Goal: Information Seeking & Learning: Learn about a topic

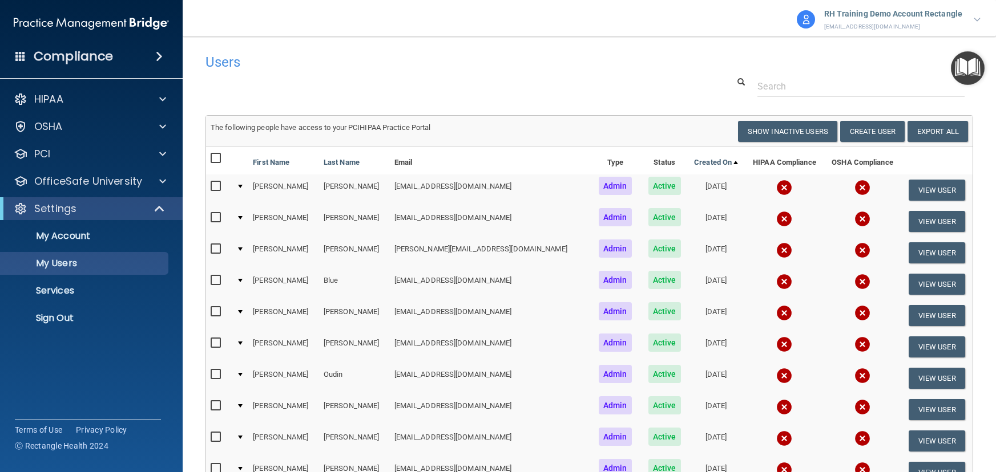
select select "20"
click at [46, 105] on p "HIPAA" at bounding box center [48, 99] width 29 height 14
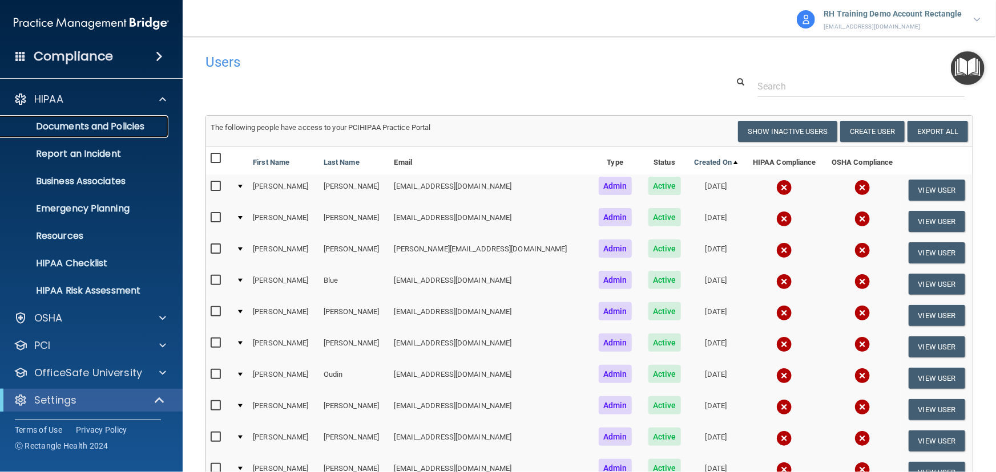
drag, startPoint x: 56, startPoint y: 131, endPoint x: 56, endPoint y: 125, distance: 5.7
click at [56, 130] on p "Documents and Policies" at bounding box center [85, 126] width 156 height 11
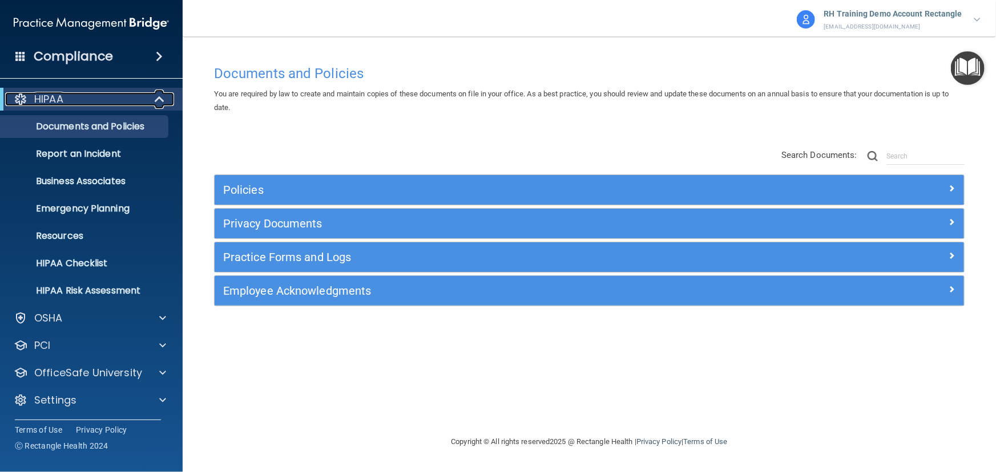
click at [160, 101] on span at bounding box center [161, 99] width 10 height 14
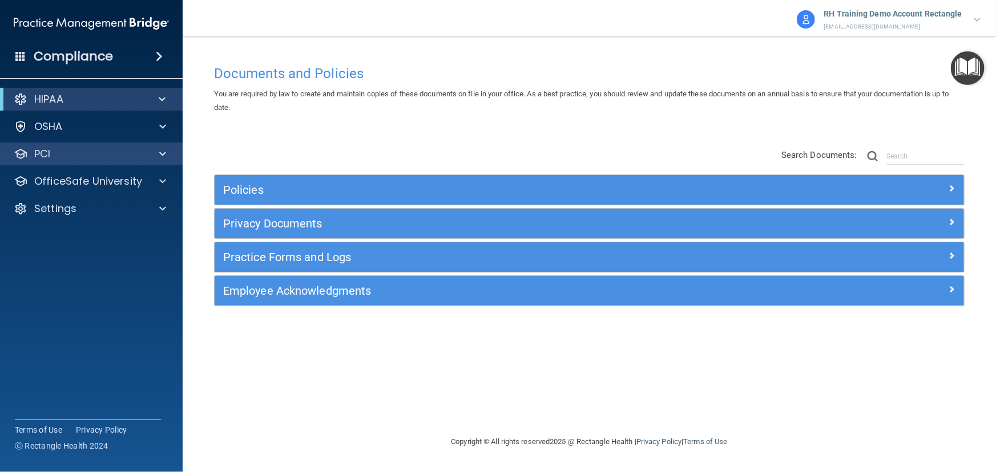
click at [108, 145] on div "PCI" at bounding box center [91, 154] width 183 height 23
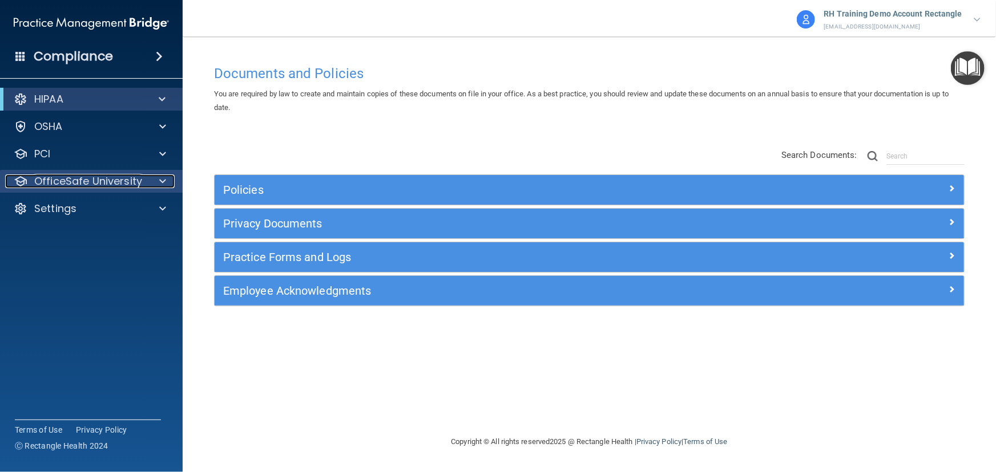
click at [104, 175] on p "OfficeSafe University" at bounding box center [88, 182] width 108 height 14
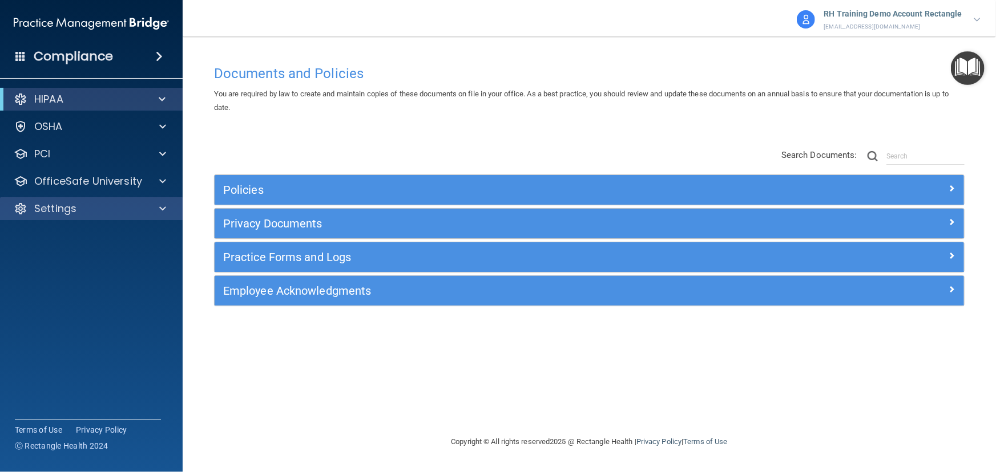
click at [100, 218] on div "Settings" at bounding box center [91, 208] width 183 height 23
click at [91, 211] on div "Settings" at bounding box center [76, 209] width 142 height 14
click at [81, 204] on div "Settings" at bounding box center [76, 209] width 142 height 14
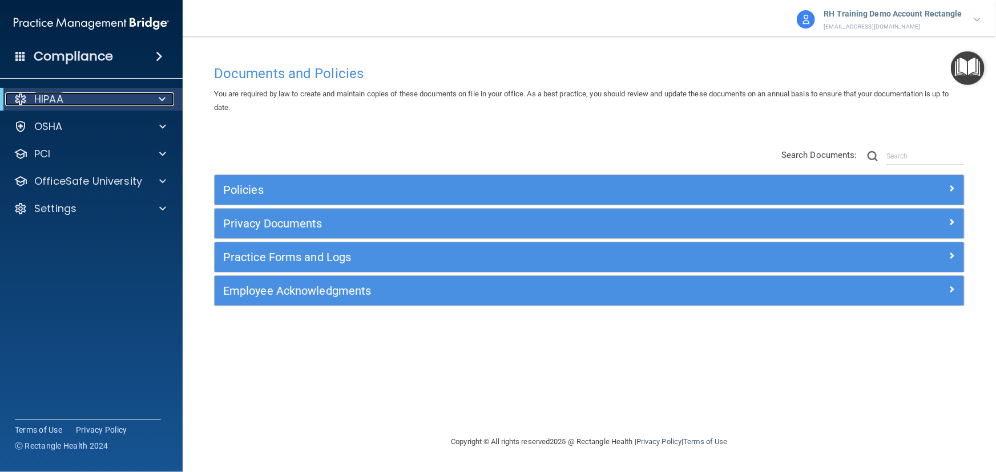
click at [80, 99] on div "HIPAA" at bounding box center [75, 99] width 141 height 14
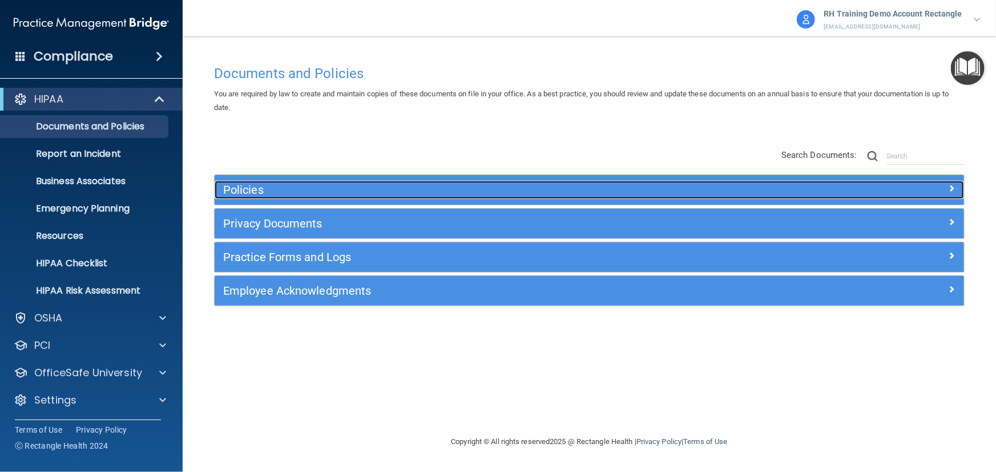
click at [313, 183] on div "Policies" at bounding box center [496, 190] width 562 height 18
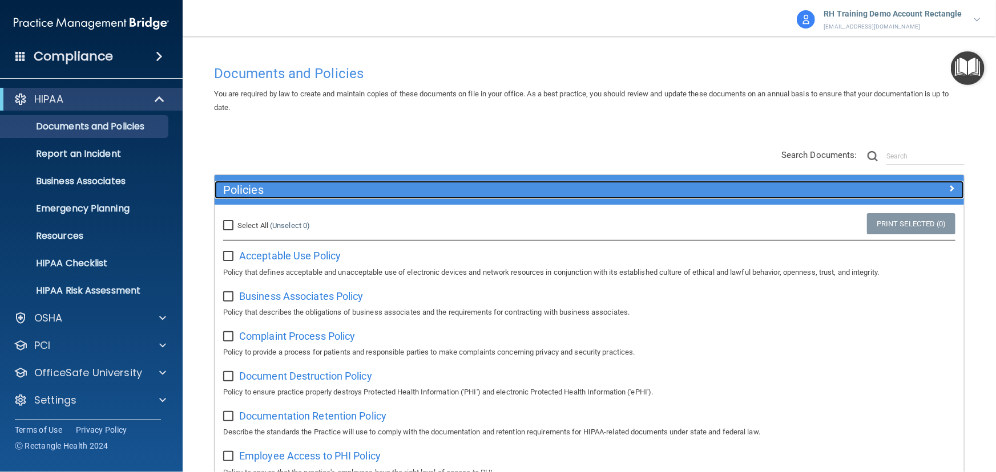
click at [367, 194] on h5 "Policies" at bounding box center [495, 190] width 545 height 13
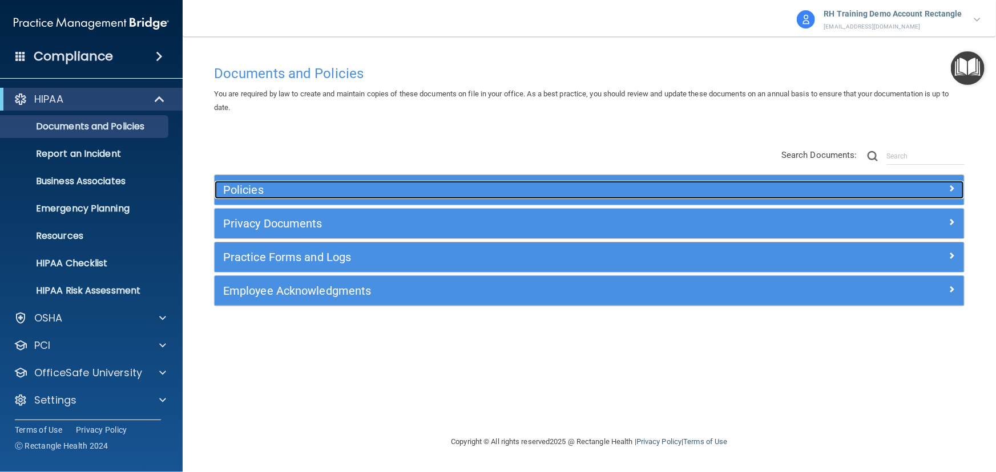
click at [367, 194] on h5 "Policies" at bounding box center [495, 190] width 545 height 13
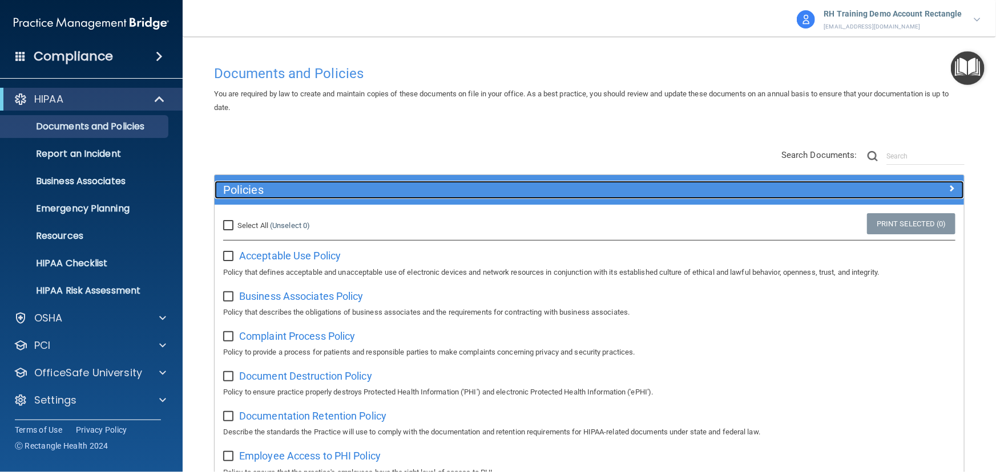
click at [373, 196] on h5 "Policies" at bounding box center [495, 190] width 545 height 13
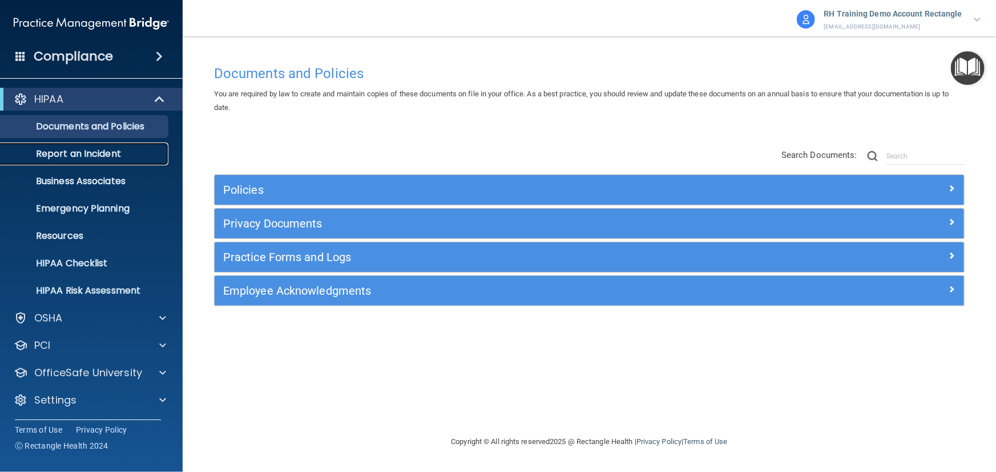
click at [95, 150] on p "Report an Incident" at bounding box center [85, 153] width 156 height 11
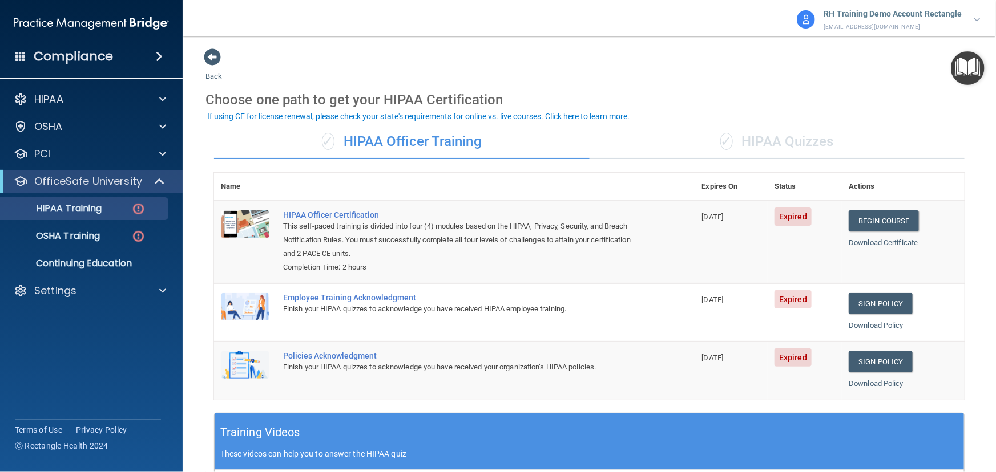
click at [779, 147] on div "✓ HIPAA Quizzes" at bounding box center [776, 142] width 375 height 34
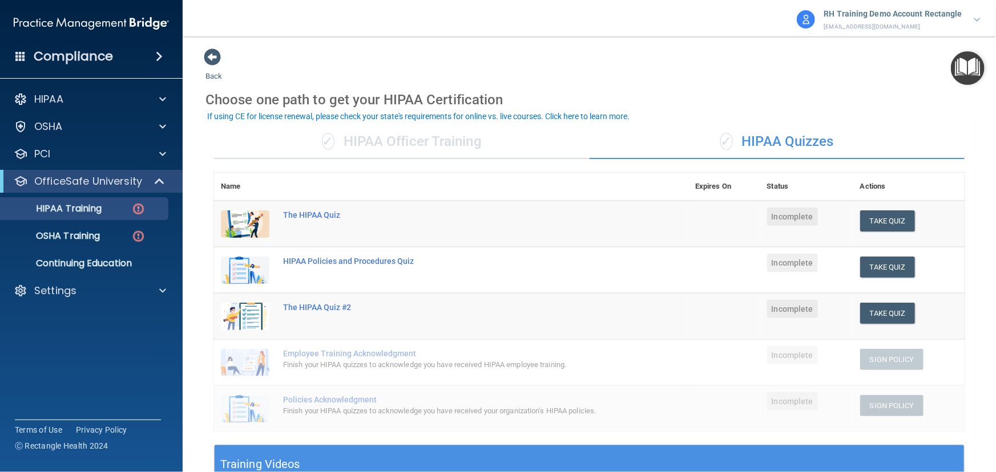
click at [462, 154] on div "✓ HIPAA Officer Training" at bounding box center [401, 142] width 375 height 34
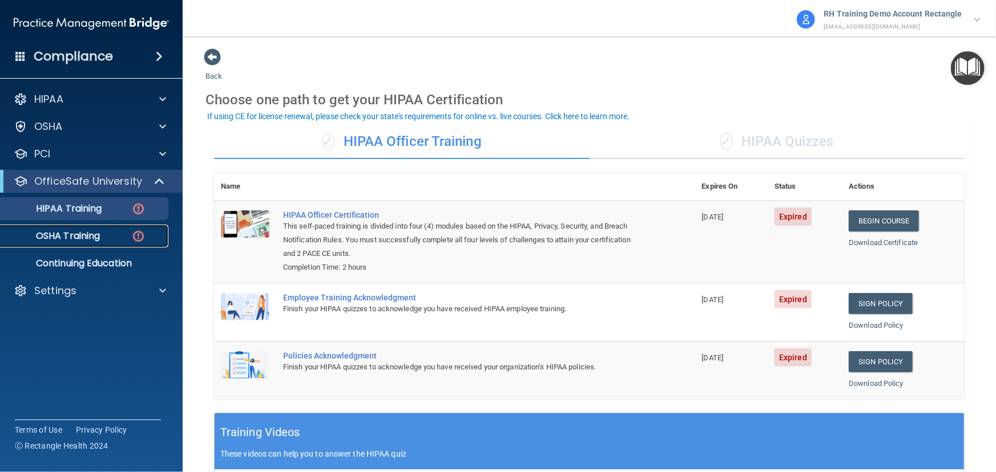
click at [124, 228] on link "OSHA Training" at bounding box center [79, 236] width 180 height 23
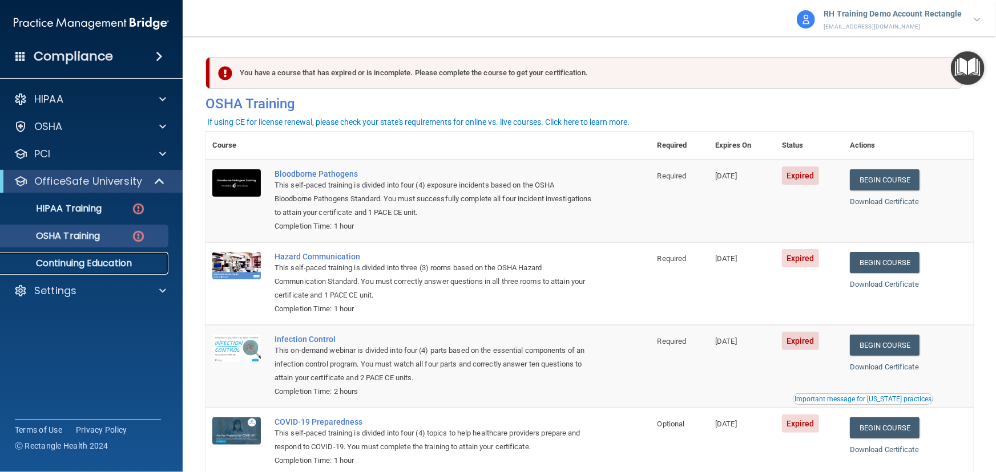
click at [126, 269] on p "Continuing Education" at bounding box center [85, 263] width 156 height 11
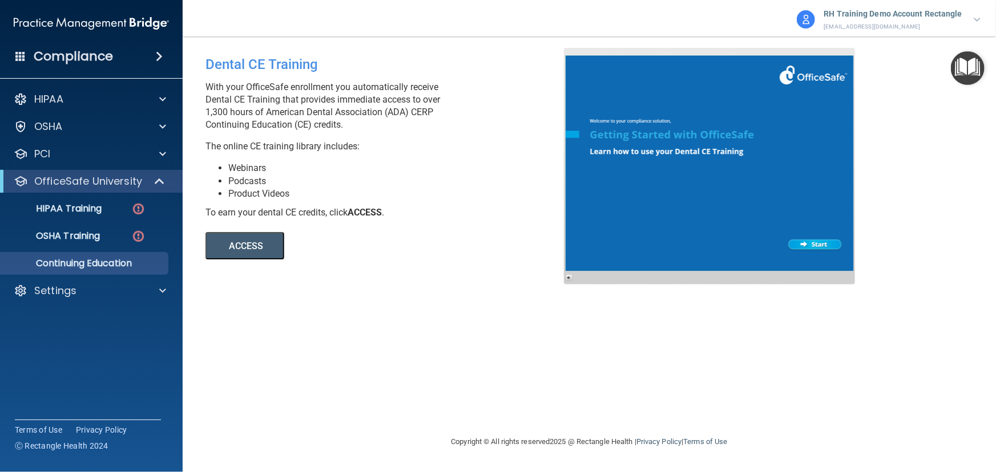
click at [261, 246] on button "ACCESS" at bounding box center [244, 245] width 79 height 27
click at [402, 223] on div "ACCESS ACCESS" at bounding box center [361, 239] width 312 height 41
click at [109, 190] on div "OfficeSafe University" at bounding box center [91, 181] width 183 height 23
click at [160, 177] on span at bounding box center [161, 182] width 10 height 14
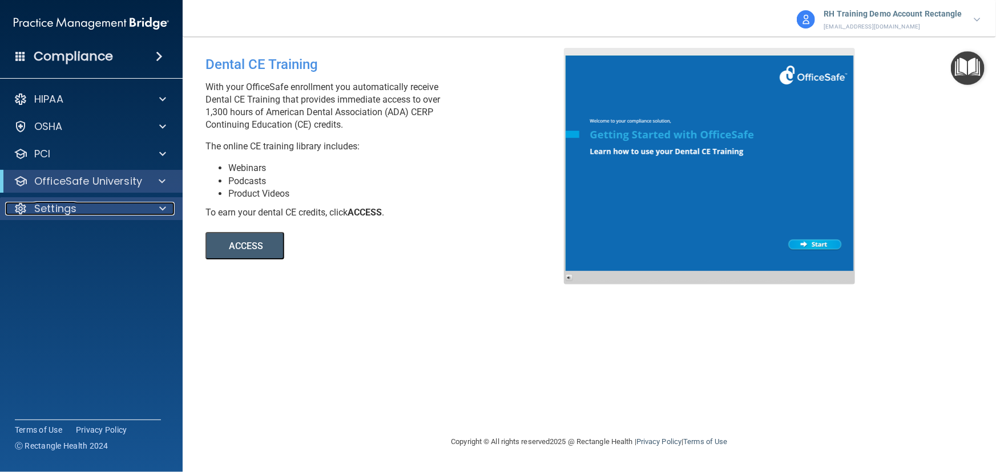
click at [157, 204] on div at bounding box center [161, 209] width 29 height 14
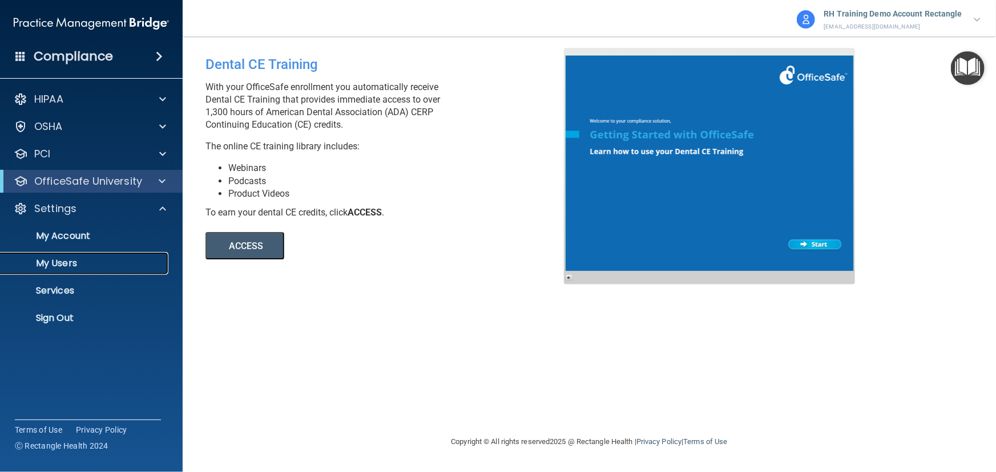
click at [71, 263] on p "My Users" at bounding box center [85, 263] width 156 height 11
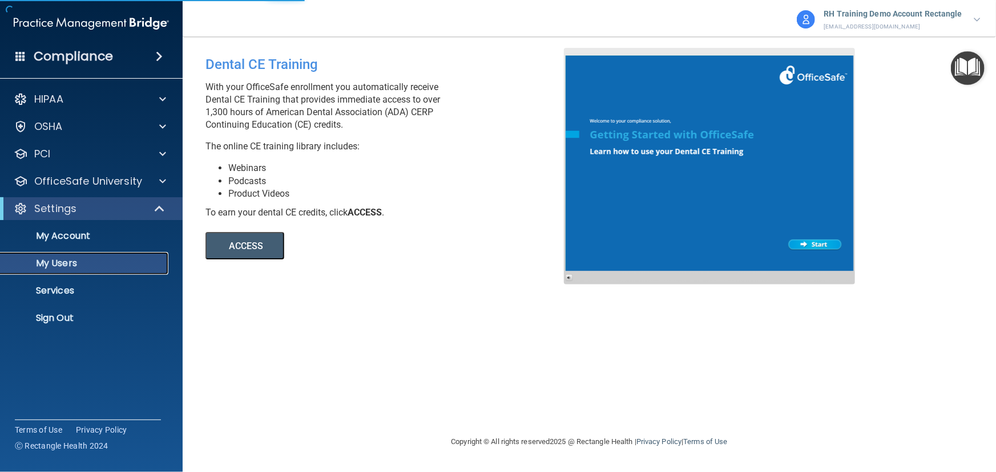
select select "20"
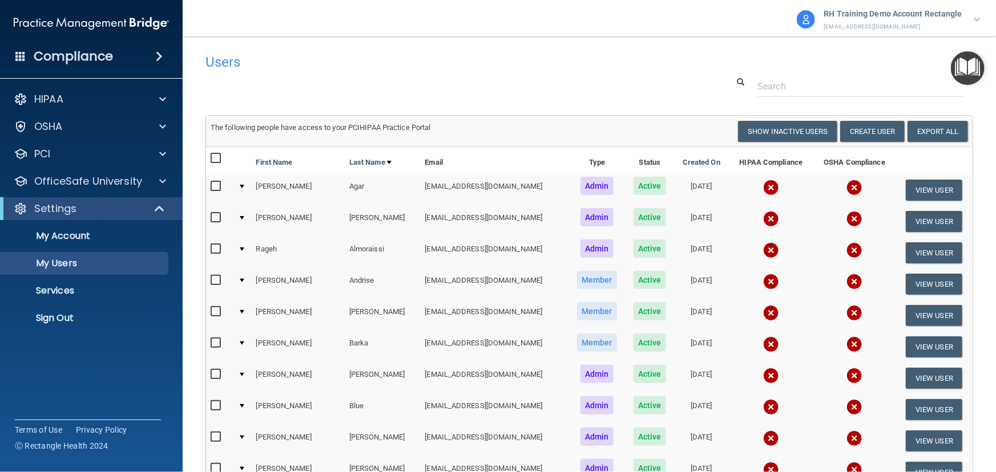
click at [643, 60] on div "Users" at bounding box center [426, 62] width 458 height 28
click at [918, 221] on button "View User" at bounding box center [934, 221] width 56 height 21
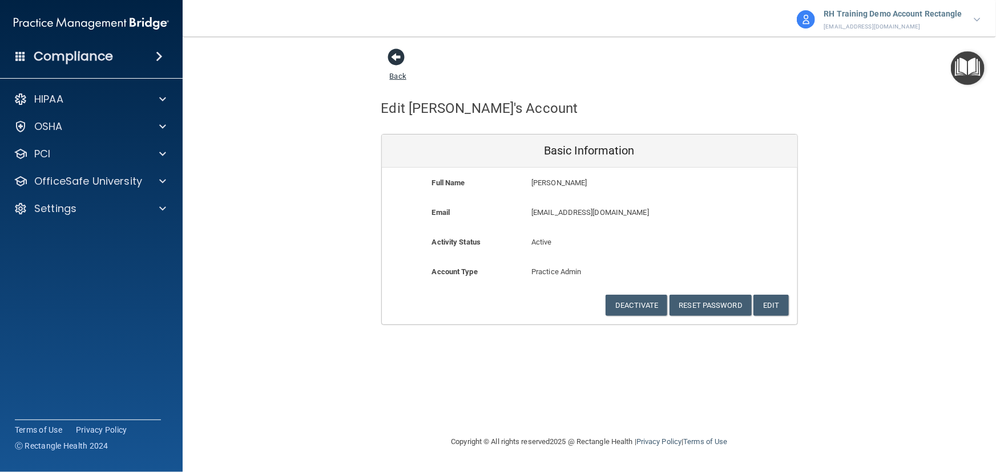
click at [391, 72] on link "Back" at bounding box center [398, 69] width 17 height 22
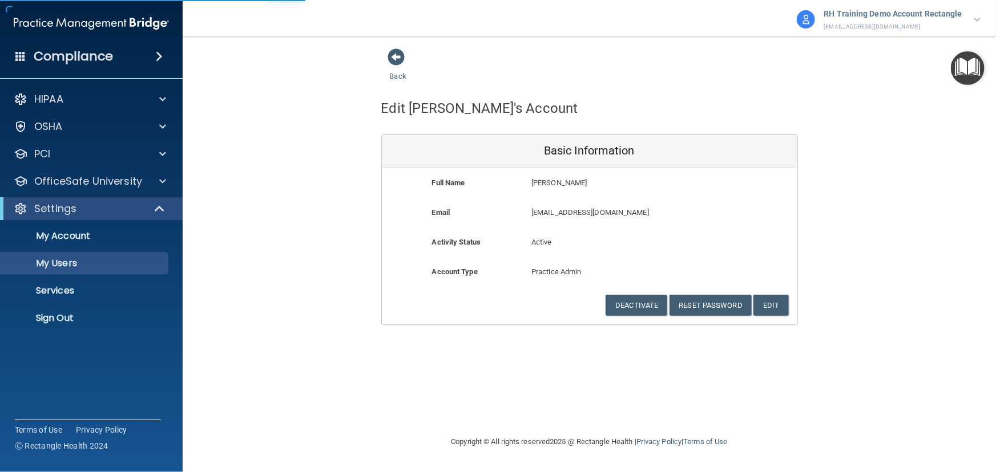
select select "20"
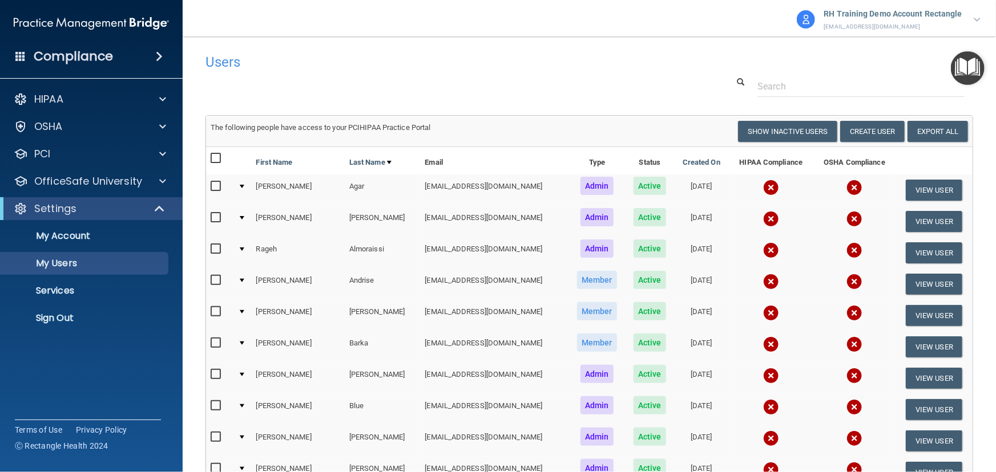
click at [859, 18] on p "RH Training Demo Account Rectangle" at bounding box center [893, 14] width 138 height 15
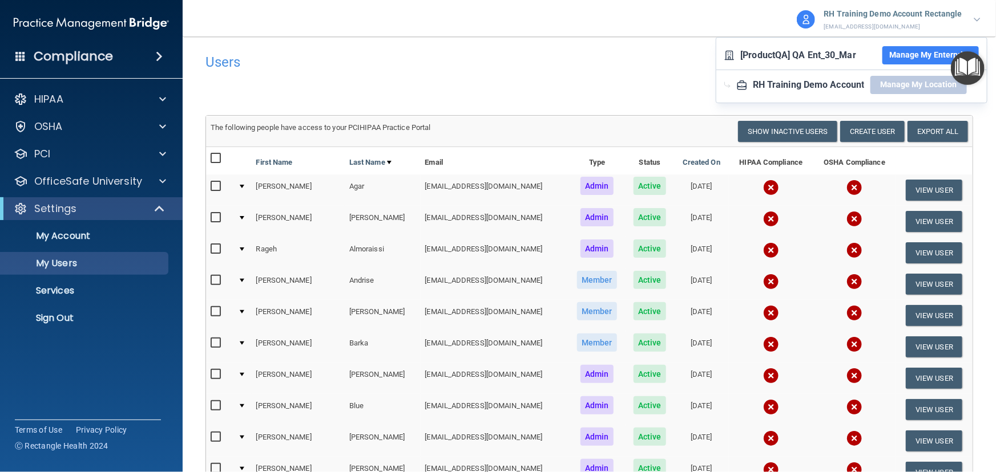
click at [914, 59] on button "Manage My Enterprise" at bounding box center [930, 55] width 96 height 18
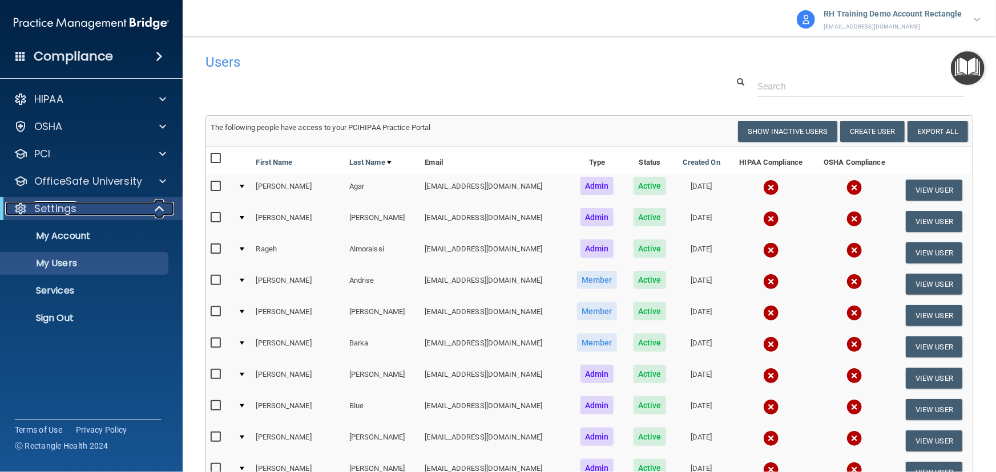
click at [140, 211] on div "Settings" at bounding box center [75, 209] width 141 height 14
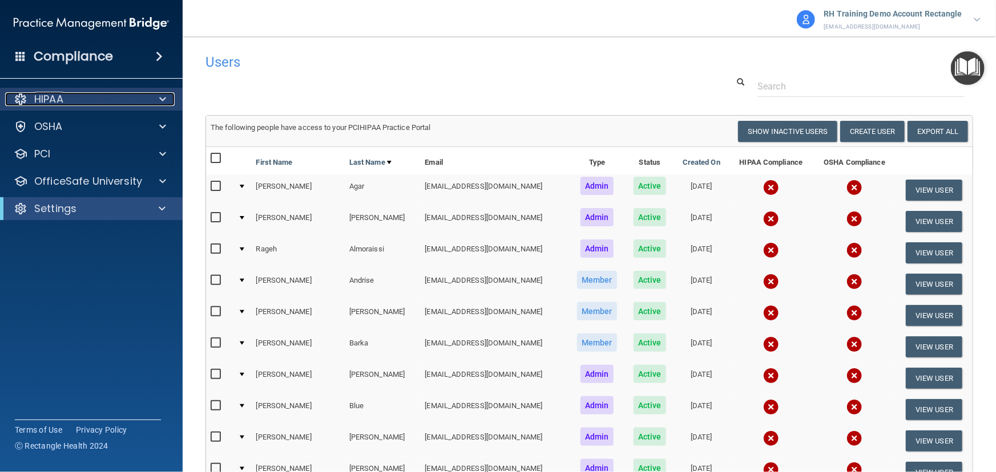
click at [104, 95] on div "HIPAA" at bounding box center [76, 99] width 142 height 14
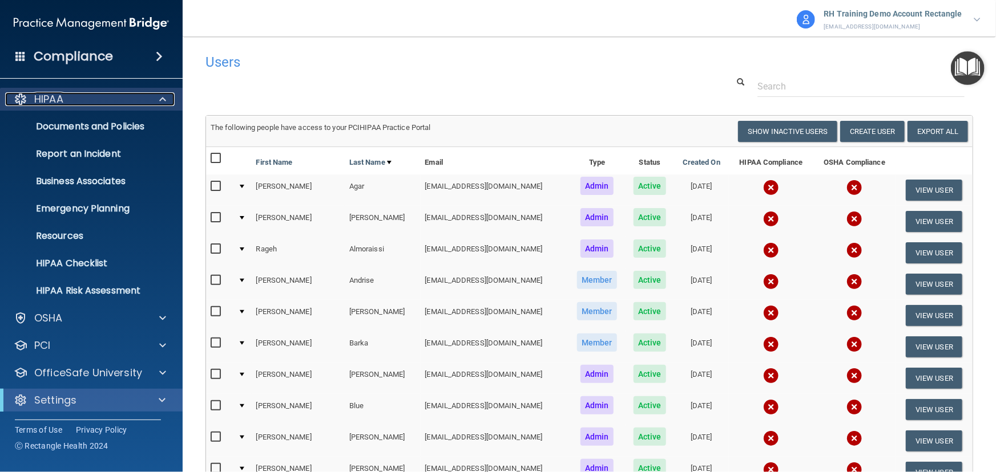
click at [105, 97] on div "HIPAA" at bounding box center [76, 99] width 142 height 14
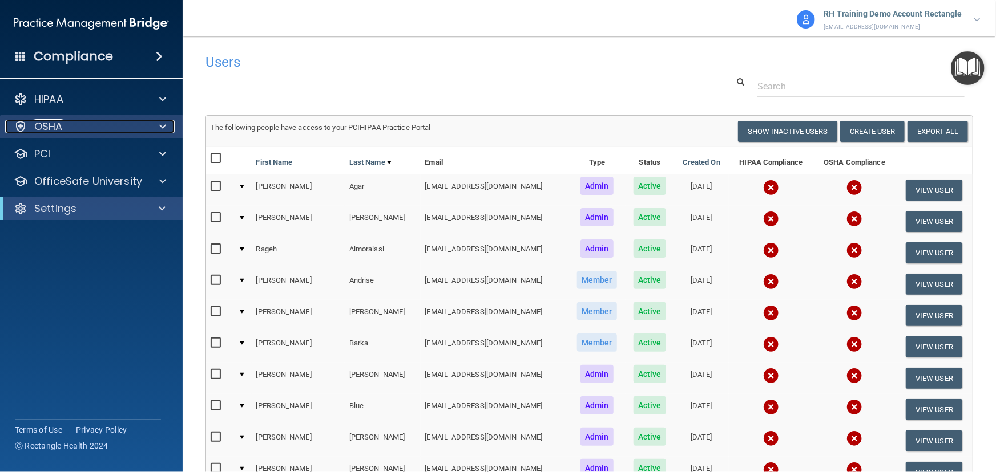
click at [104, 124] on div "OSHA" at bounding box center [76, 127] width 142 height 14
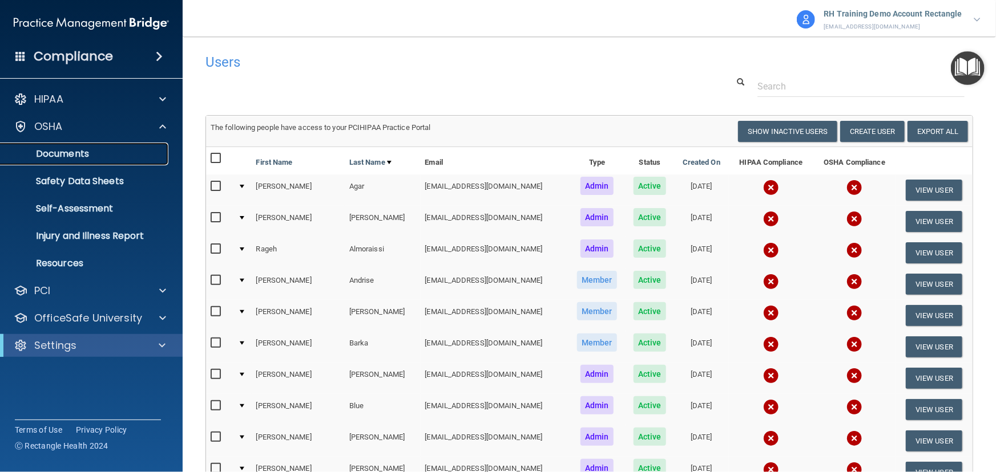
click at [78, 151] on p "Documents" at bounding box center [85, 153] width 156 height 11
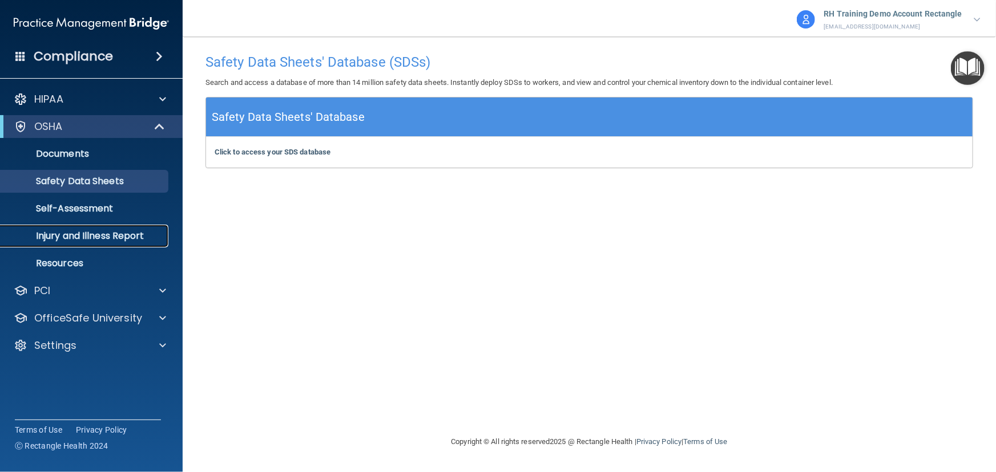
click at [112, 234] on p "Injury and Illness Report" at bounding box center [85, 236] width 156 height 11
